Goal: Information Seeking & Learning: Learn about a topic

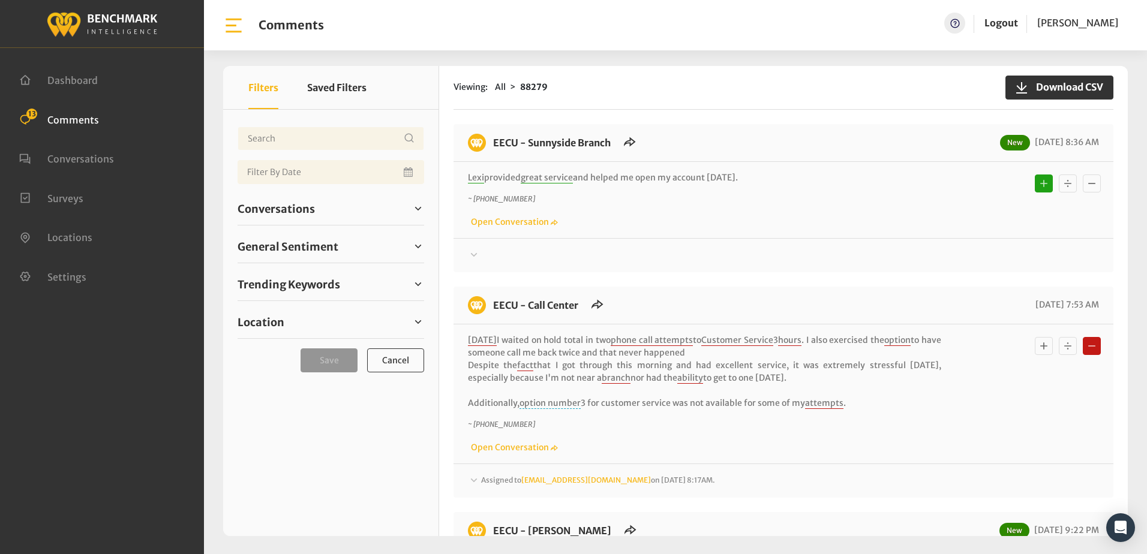
scroll to position [1972, 0]
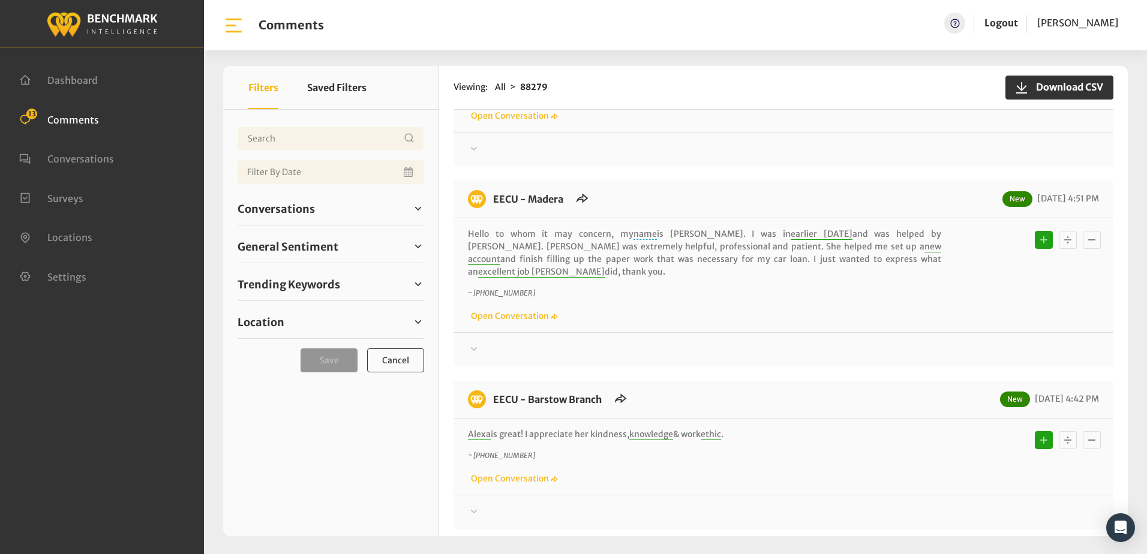
click at [672, 190] on div "EECU - Madera New [DATE] 4:51 PM" at bounding box center [783, 204] width 660 height 28
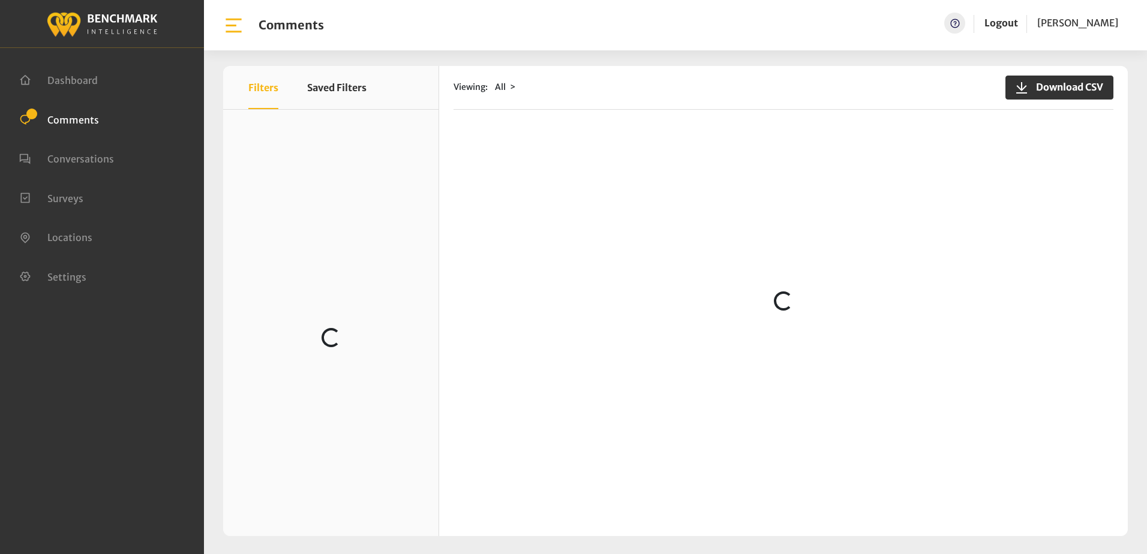
scroll to position [300, 0]
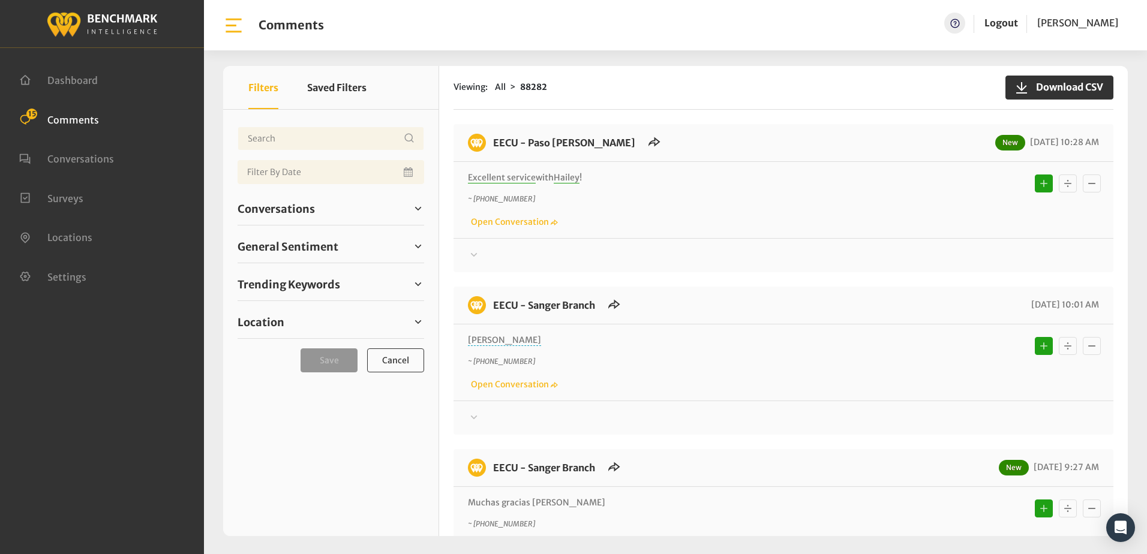
click at [755, 185] on div "Excellent service with Hailey ! ~ +18052343869 Open Conversation" at bounding box center [783, 200] width 631 height 57
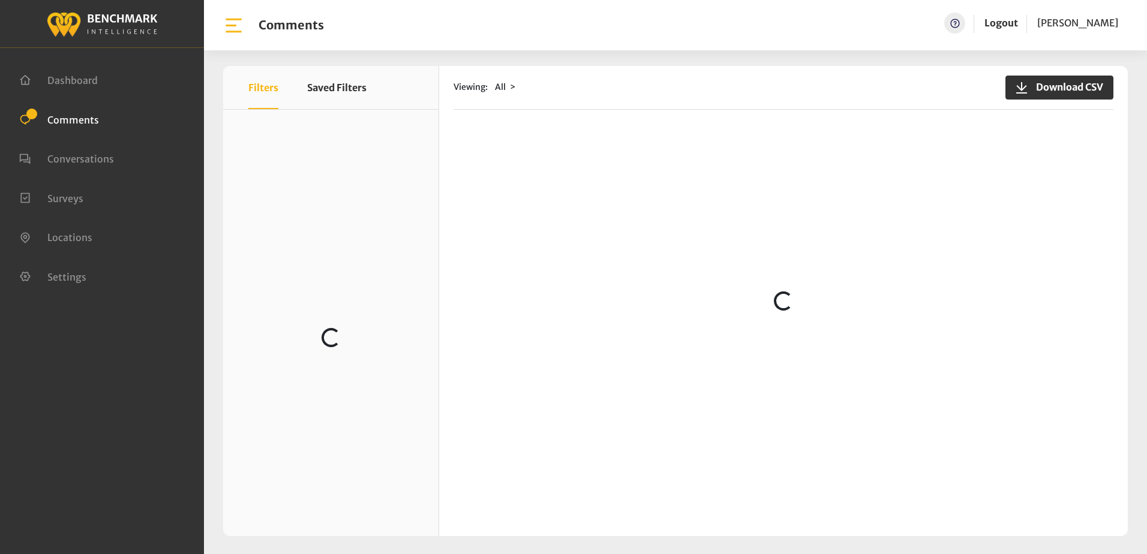
scroll to position [1800, 0]
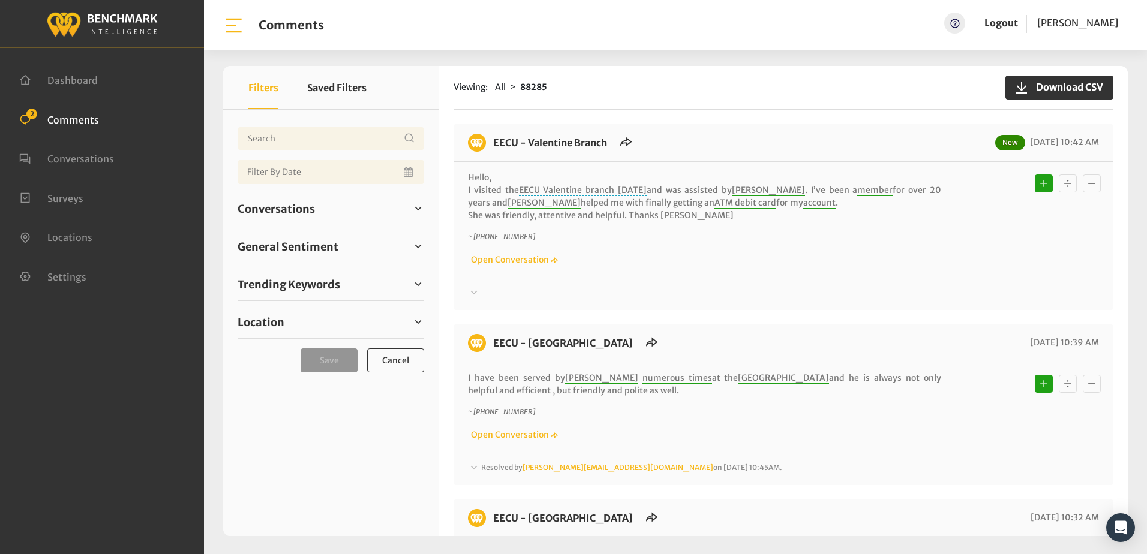
click at [778, 285] on div "Thanks! We appreciate your feedback about EECU. If at any time you wish to end …" at bounding box center [783, 288] width 660 height 25
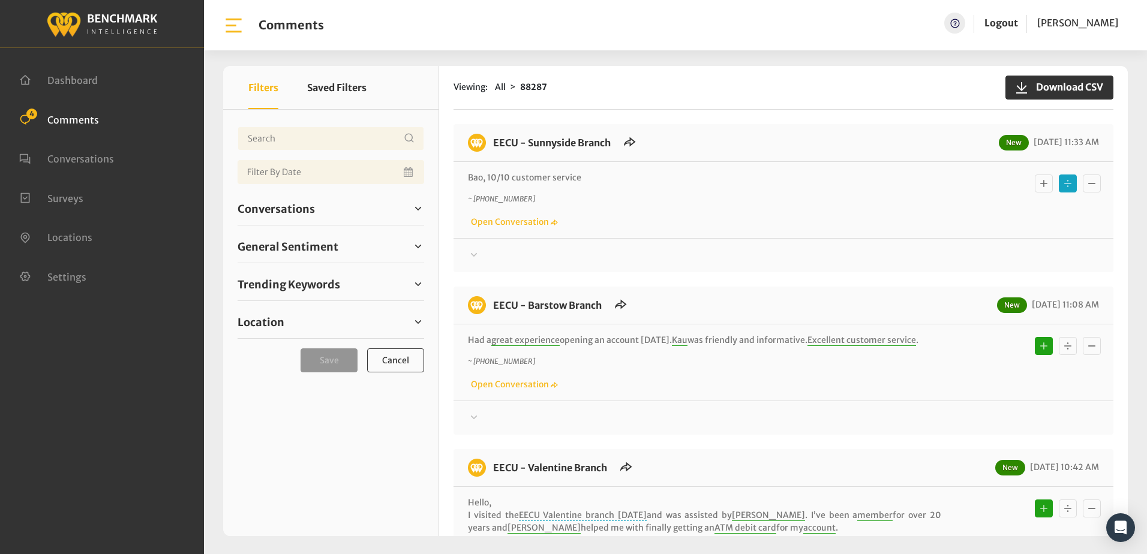
click at [1035, 187] on button "Basic example" at bounding box center [1044, 184] width 18 height 18
click at [650, 230] on div "Bao, 10/10 customer service ~ +15594766046 Open Conversation" at bounding box center [783, 200] width 660 height 76
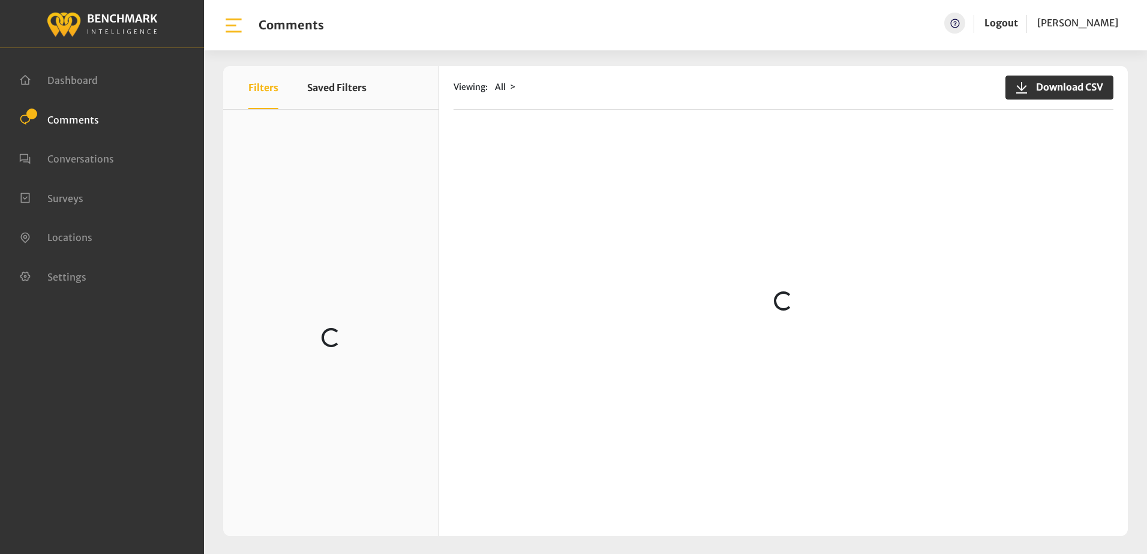
scroll to position [60, 0]
